Goal: Find specific page/section: Find specific page/section

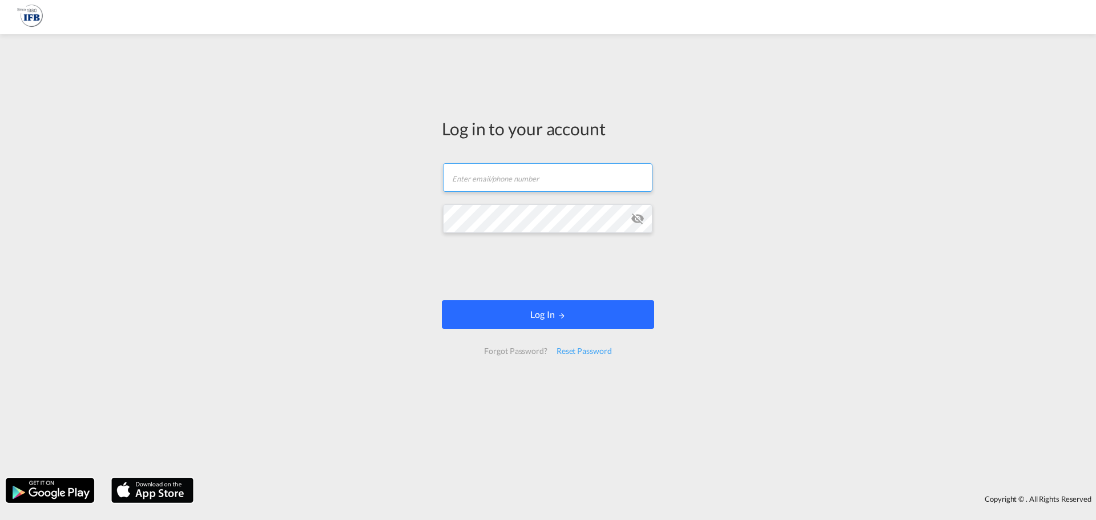
type input "[EMAIL_ADDRESS][PERSON_NAME][DOMAIN_NAME]"
click at [526, 316] on button "Log In" at bounding box center [548, 314] width 212 height 29
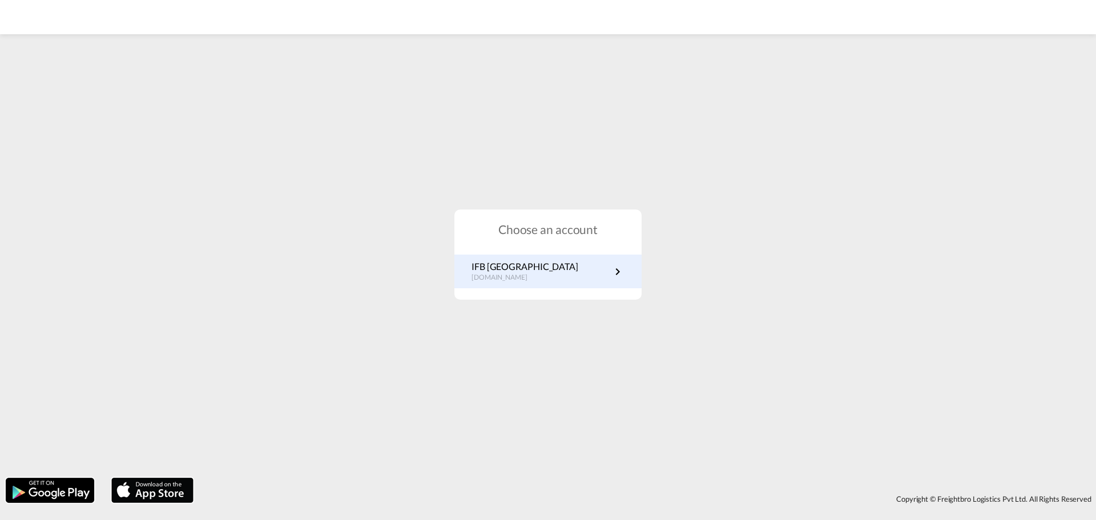
click at [552, 279] on link "IFB Germany [DOMAIN_NAME]" at bounding box center [547, 271] width 153 height 22
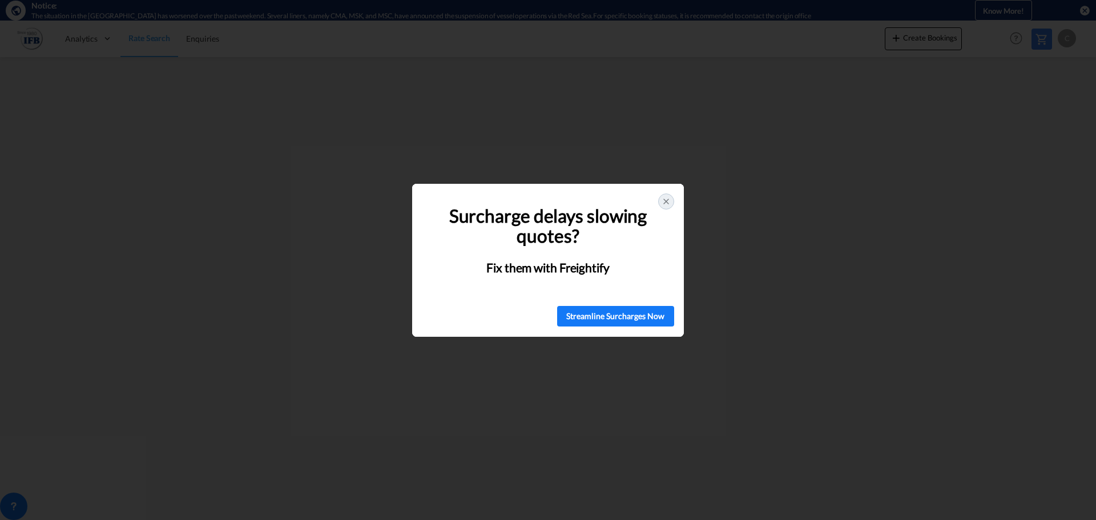
click at [664, 206] on div at bounding box center [666, 201] width 16 height 16
